Goal: Transaction & Acquisition: Purchase product/service

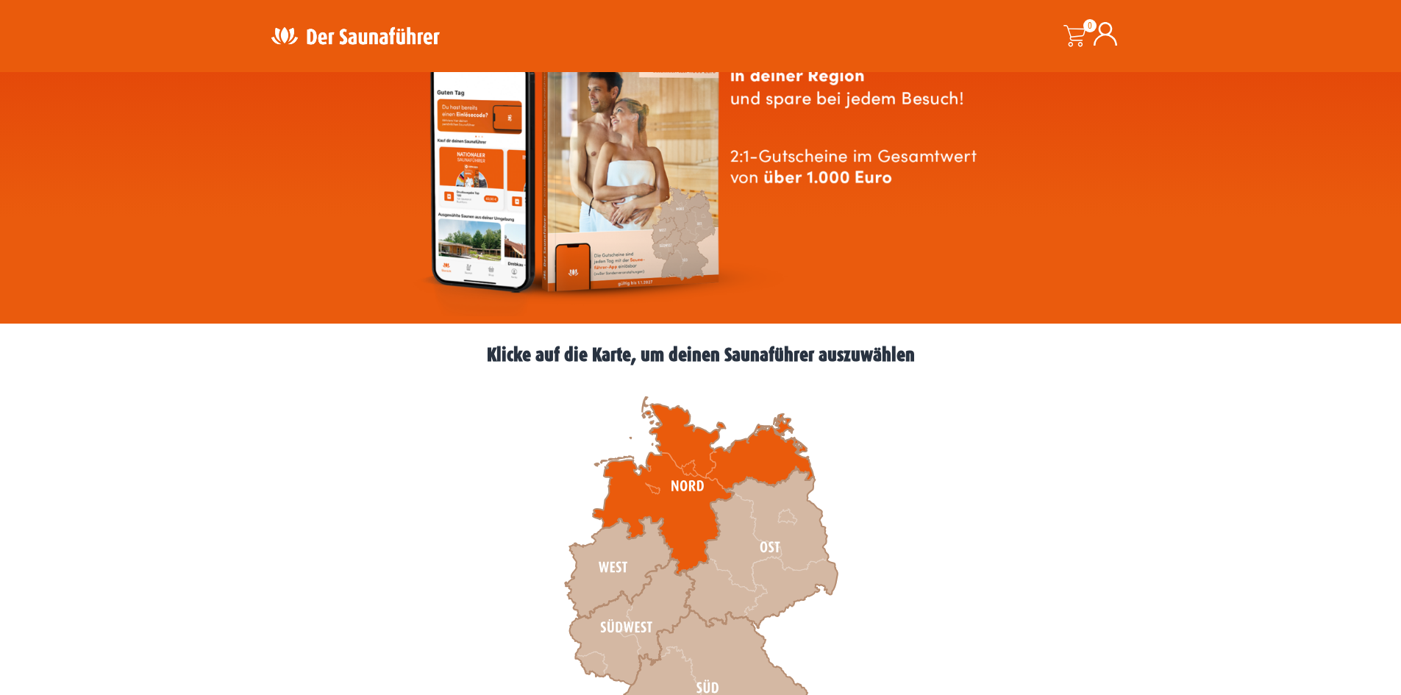
click at [648, 498] on icon at bounding box center [703, 486] width 221 height 179
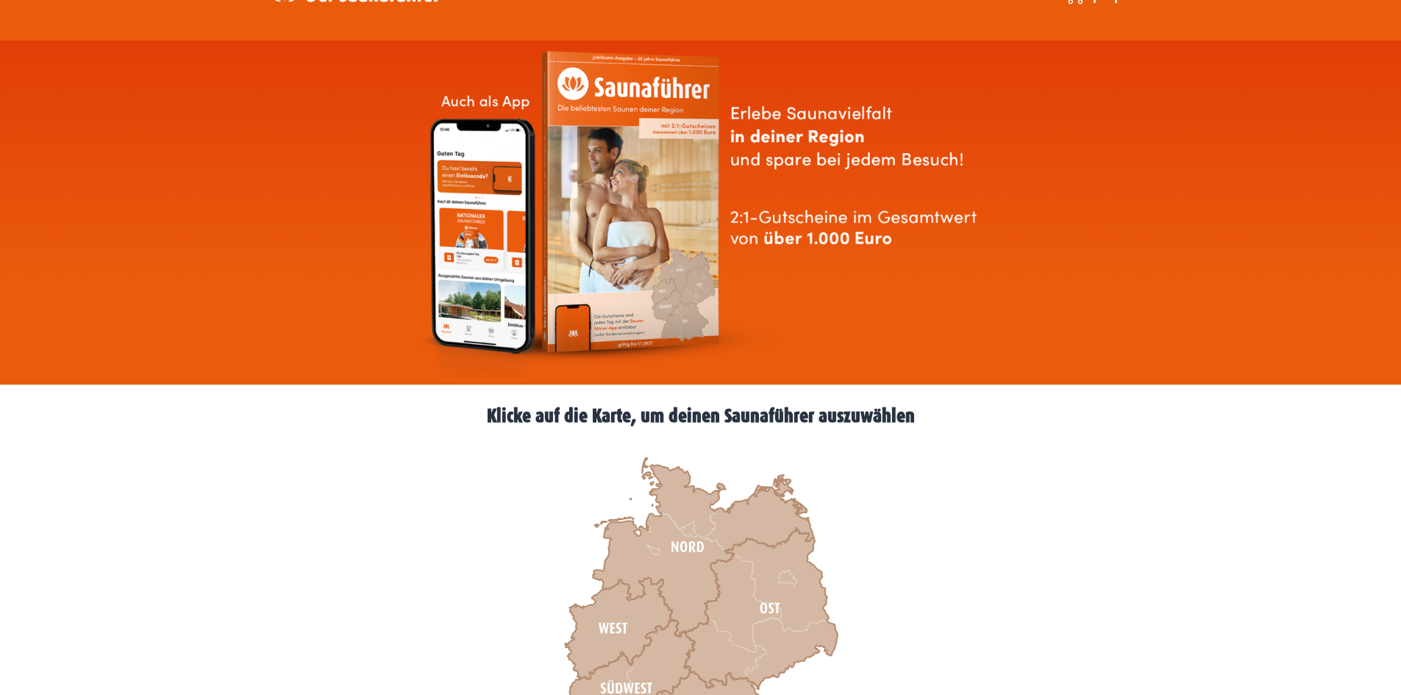
scroll to position [221, 0]
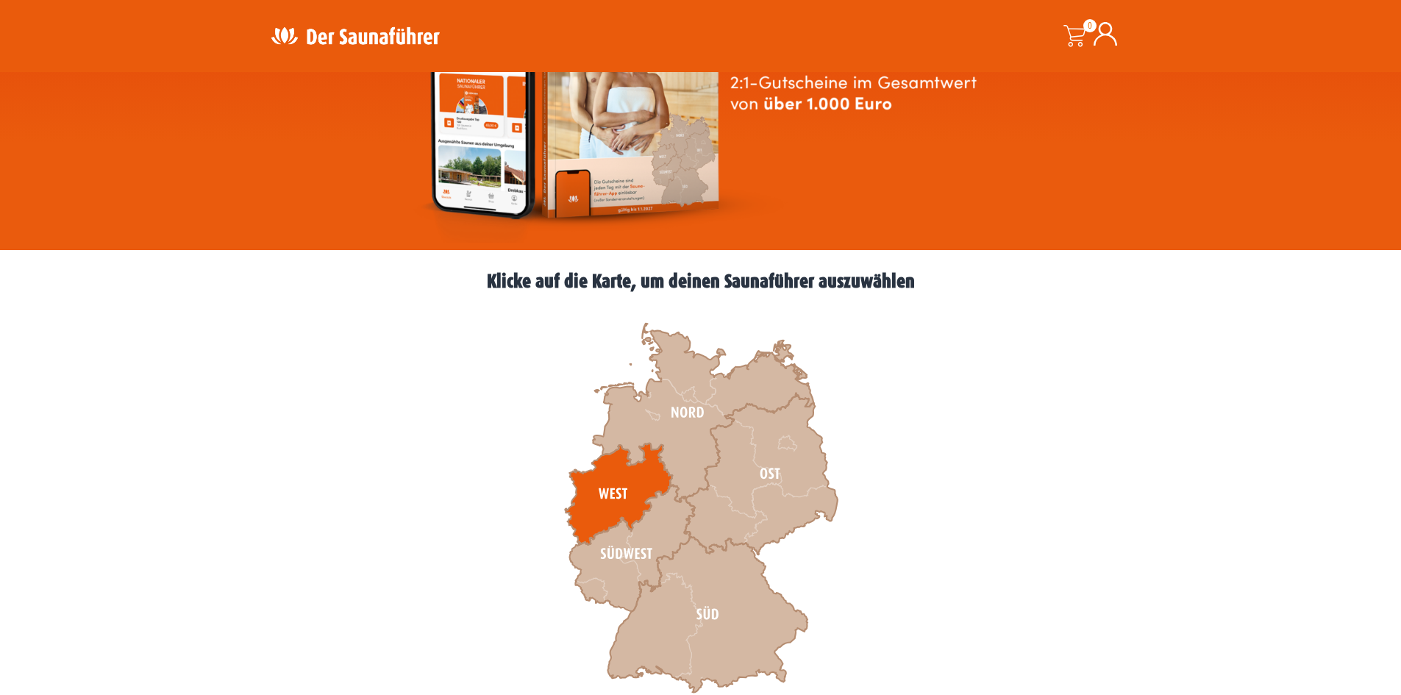
click at [643, 488] on icon at bounding box center [618, 493] width 107 height 101
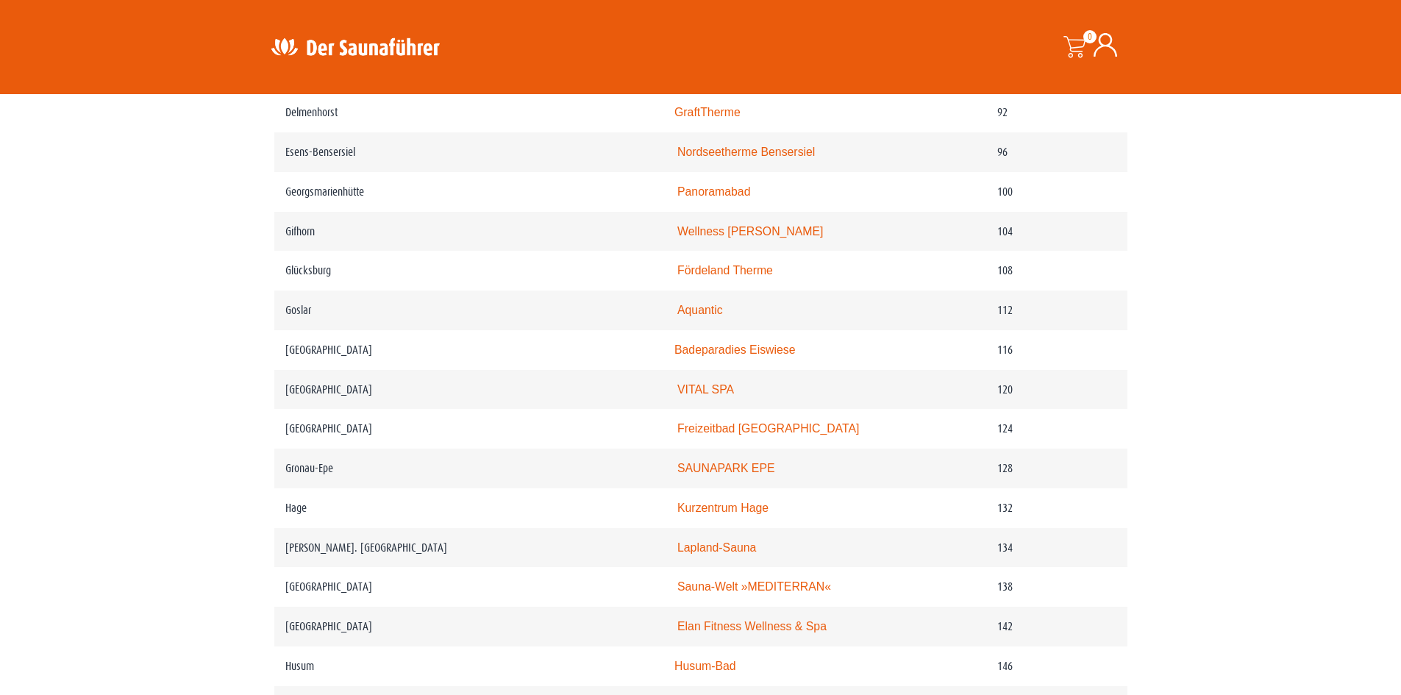
scroll to position [1250, 0]
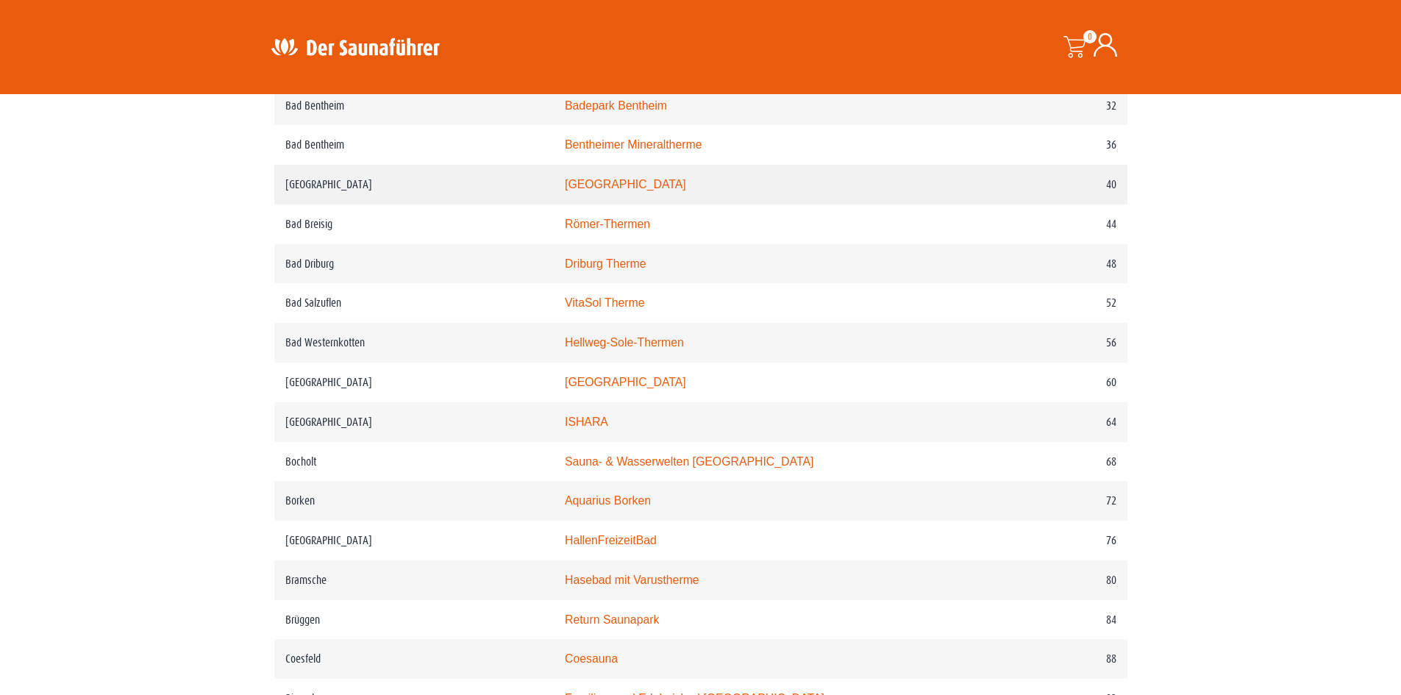
scroll to position [882, 0]
